Goal: Task Accomplishment & Management: Use online tool/utility

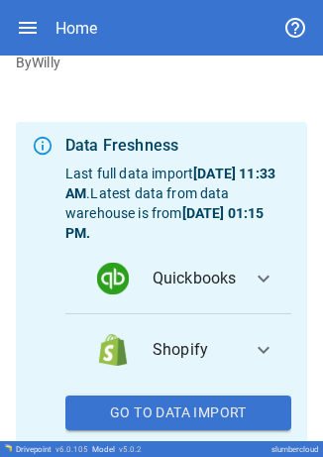
scroll to position [105, 0]
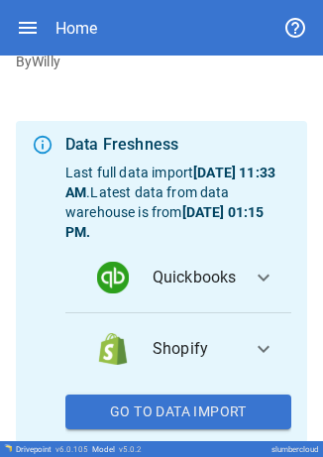
click at [258, 281] on span "expand_more" at bounding box center [264, 278] width 24 height 24
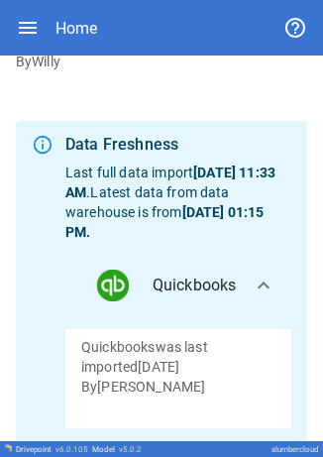
click at [244, 214] on b "[DATE] 01:15 PM ." at bounding box center [164, 222] width 198 height 36
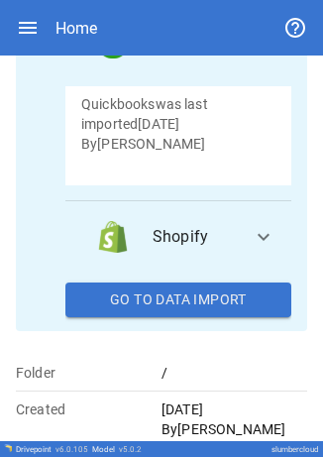
scroll to position [349, 0]
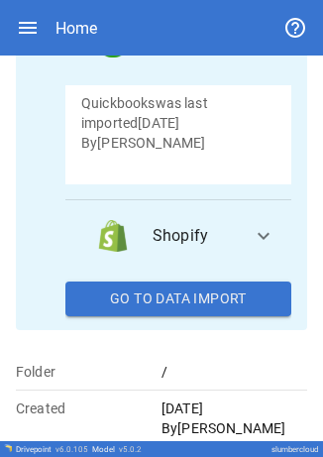
click at [199, 303] on button "Go To Data Import" at bounding box center [178, 299] width 226 height 36
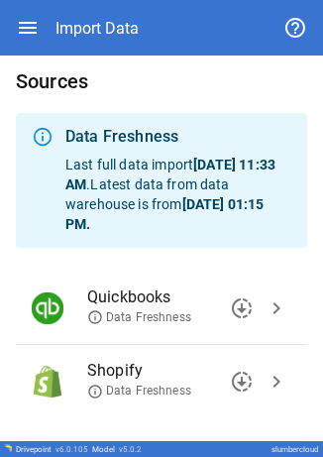
scroll to position [6, 0]
click at [265, 307] on span "chevron_right" at bounding box center [277, 308] width 24 height 24
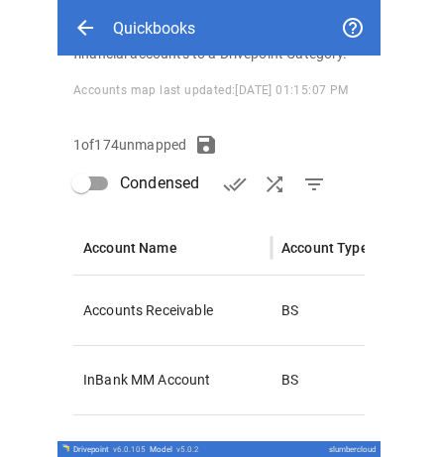
scroll to position [228, 0]
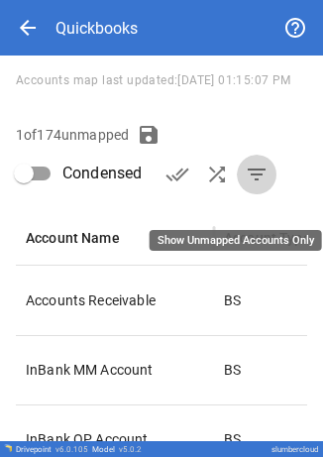
click at [266, 194] on button "filter_list" at bounding box center [257, 175] width 40 height 40
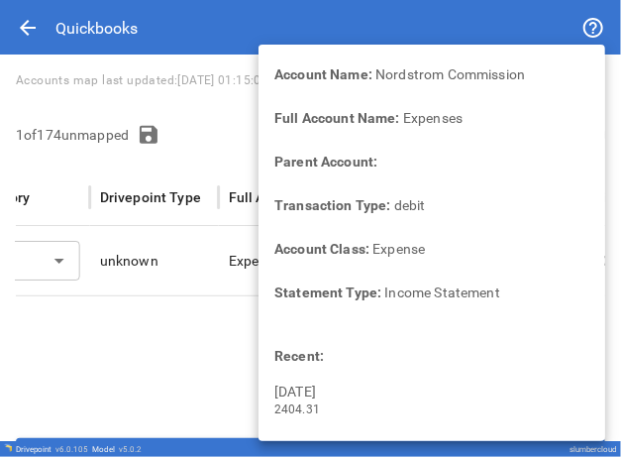
scroll to position [0, 0]
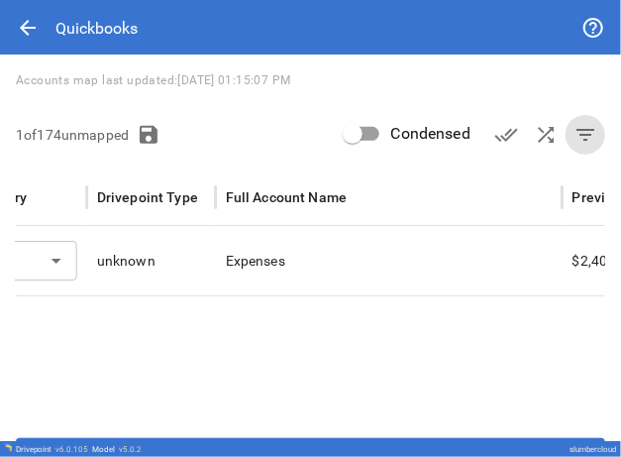
click at [408, 82] on div "Accounts map last updated: [DATE] 01:15:07 PM" at bounding box center [311, 80] width 590 height 22
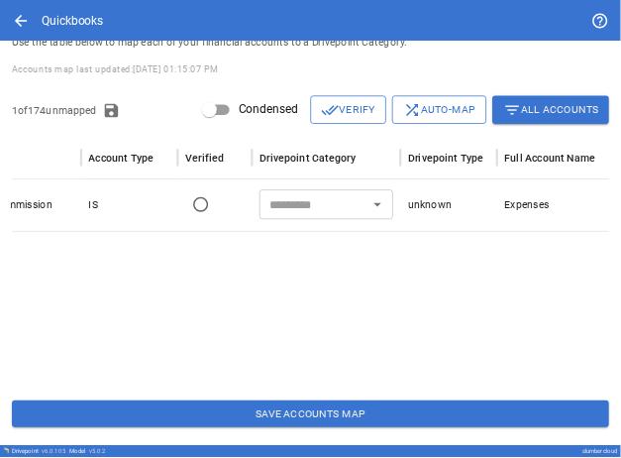
scroll to position [0, 104]
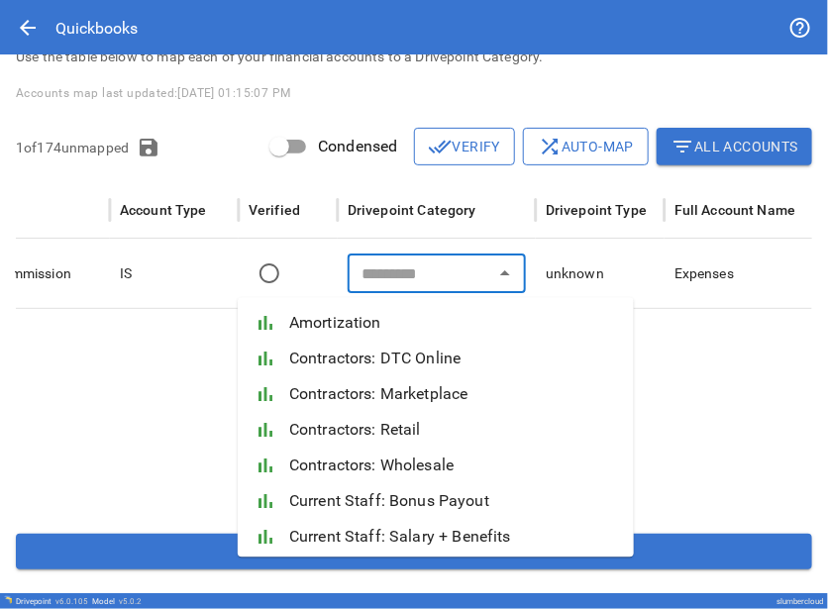
click at [400, 277] on input "text" at bounding box center [421, 274] width 134 height 28
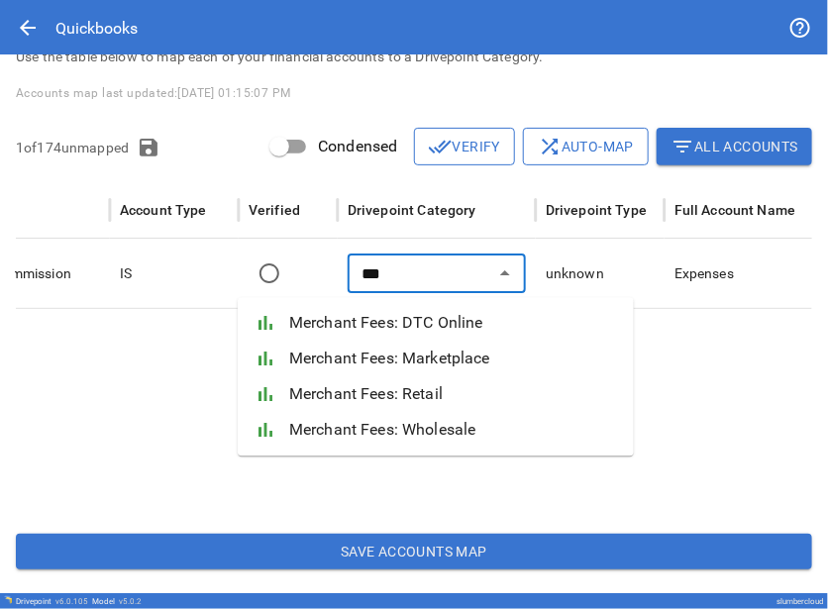
click at [431, 423] on span "Merchant Fees: Wholesale" at bounding box center [453, 430] width 329 height 24
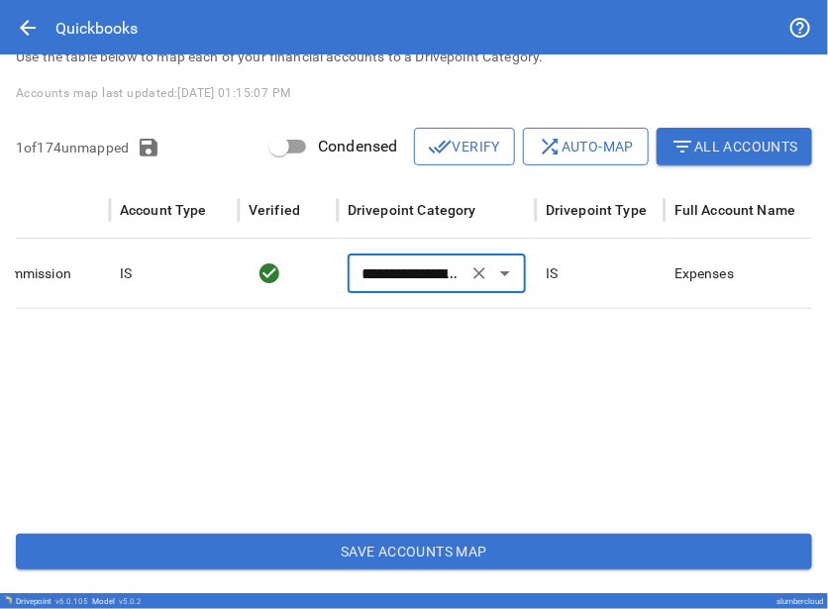
type input "**********"
click at [409, 560] on button "Save Accounts Map" at bounding box center [414, 552] width 797 height 36
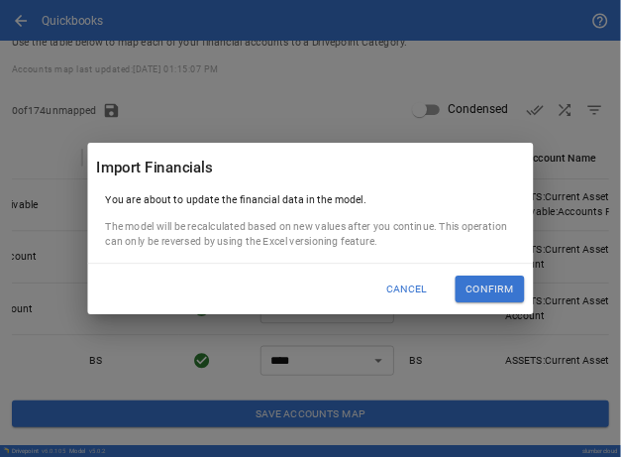
scroll to position [0, 105]
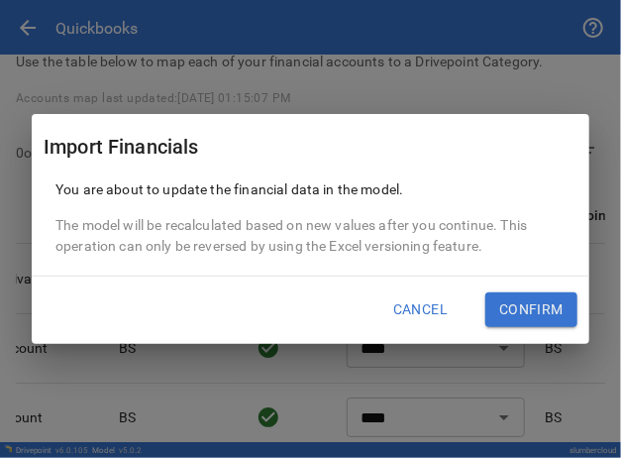
click at [511, 311] on button "Confirm" at bounding box center [531, 310] width 92 height 36
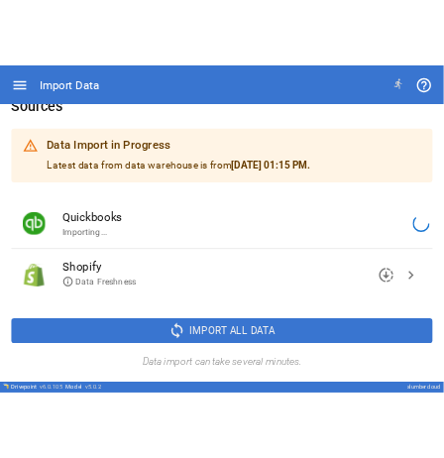
scroll to position [31, 0]
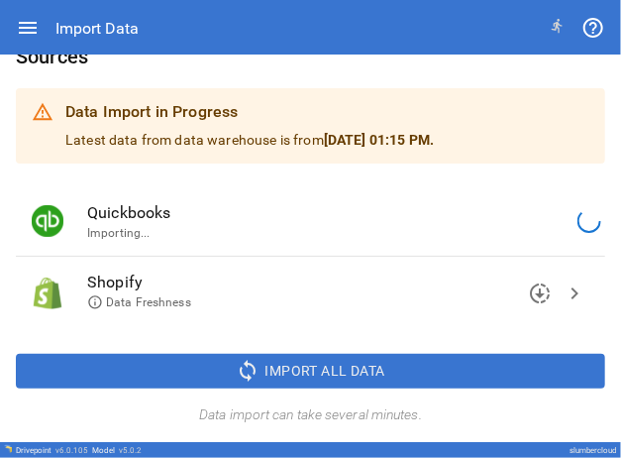
drag, startPoint x: 440, startPoint y: 0, endPoint x: 389, endPoint y: 69, distance: 85.8
click at [389, 69] on h6 "Sources" at bounding box center [311, 57] width 590 height 32
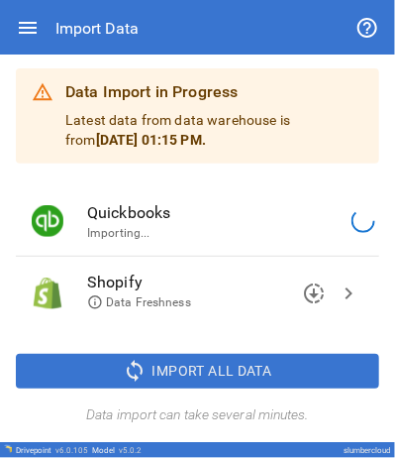
scroll to position [75, 0]
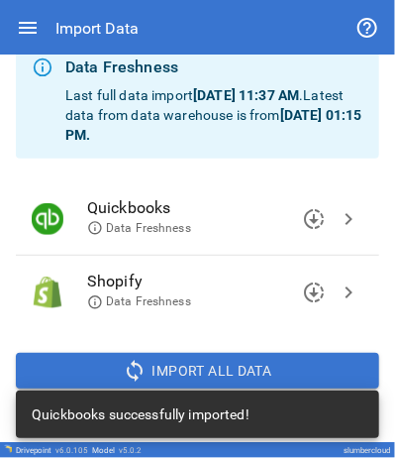
click at [337, 288] on span "chevron_right" at bounding box center [349, 292] width 24 height 24
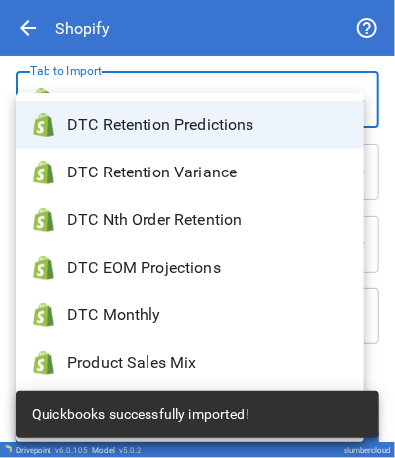
click at [282, 99] on body "**********" at bounding box center [197, 229] width 395 height 458
click at [188, 314] on span "DTC Monthly" at bounding box center [207, 315] width 281 height 24
type input "**********"
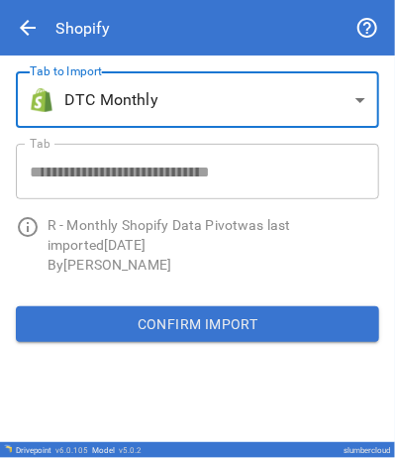
click at [192, 313] on button "Confirm Import" at bounding box center [198, 324] width 364 height 36
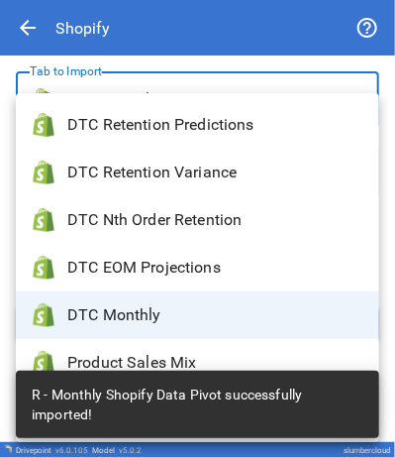
click at [269, 104] on body "**********" at bounding box center [197, 229] width 395 height 458
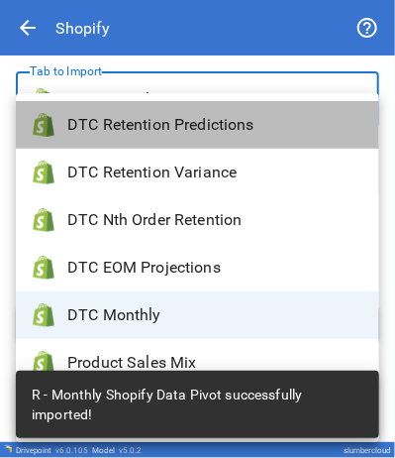
click at [236, 138] on li "DTC Retention Predictions" at bounding box center [198, 125] width 364 height 48
type input "**********"
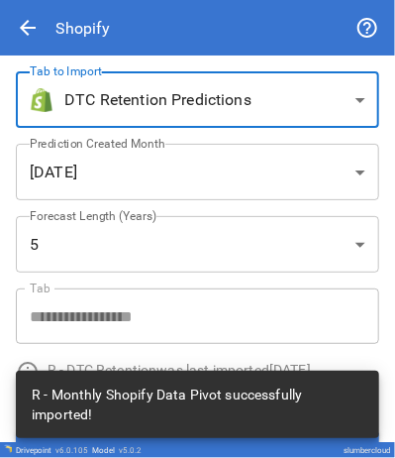
scroll to position [40, 0]
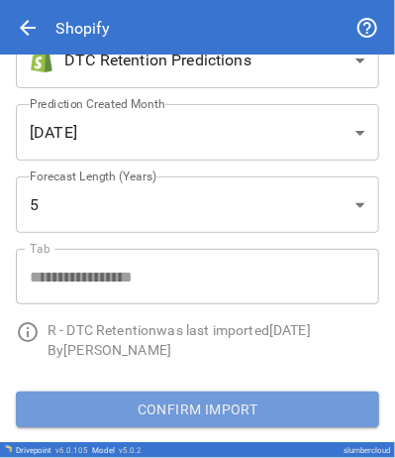
click at [301, 414] on button "Confirm Import" at bounding box center [198, 409] width 364 height 36
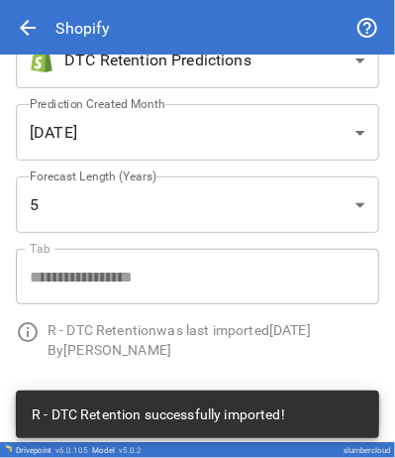
scroll to position [0, 0]
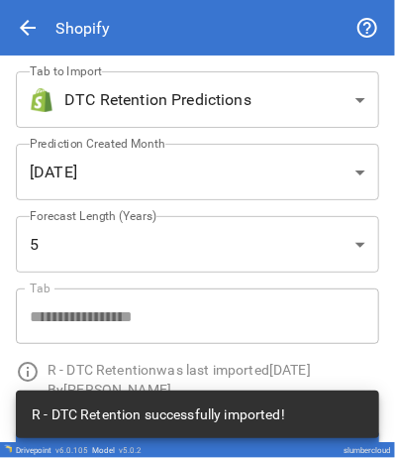
click at [283, 89] on body "**********" at bounding box center [197, 229] width 395 height 458
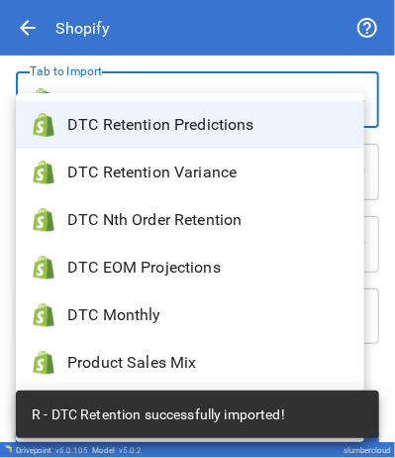
click at [186, 363] on span "Product Sales Mix" at bounding box center [207, 363] width 281 height 24
type input "**********"
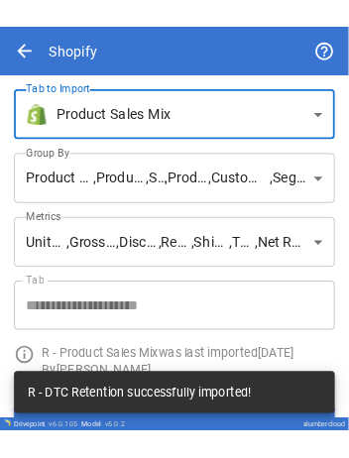
scroll to position [59, 0]
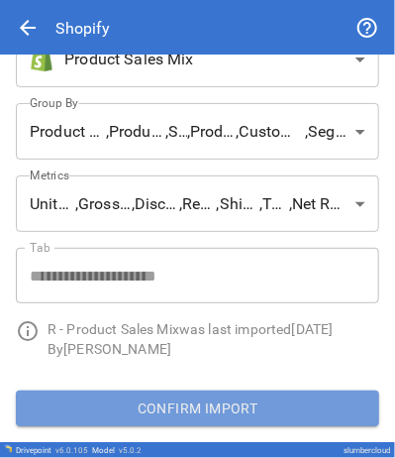
click at [219, 411] on button "Confirm Import" at bounding box center [198, 408] width 364 height 36
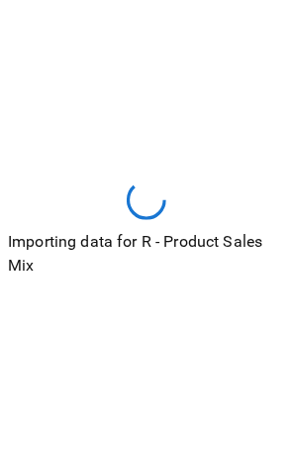
drag, startPoint x: 55, startPoint y: 3, endPoint x: 71, endPoint y: 72, distance: 71.1
click at [71, 72] on div "Importing data for R - Product Sales Mix" at bounding box center [146, 229] width 292 height 458
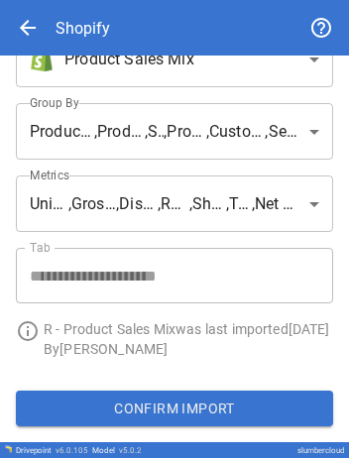
click at [30, 23] on span "arrow_back" at bounding box center [28, 28] width 24 height 24
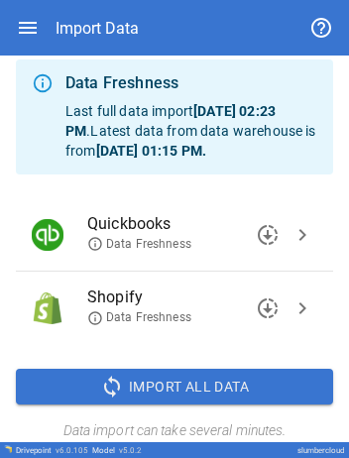
scroll to position [95, 0]
